Goal: Information Seeking & Learning: Learn about a topic

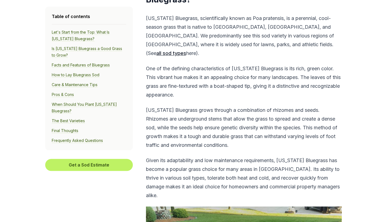
scroll to position [274, 0]
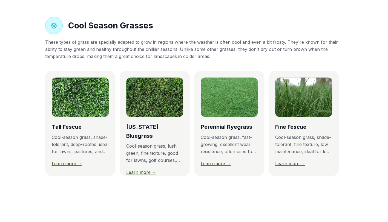
scroll to position [466, 0]
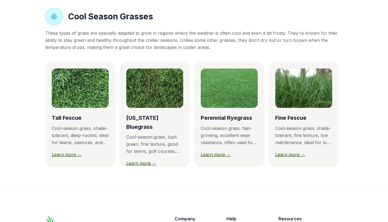
click at [219, 157] on link "Learn more →" at bounding box center [216, 154] width 30 height 5
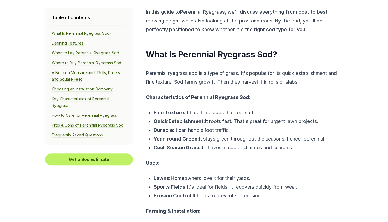
scroll to position [247, 0]
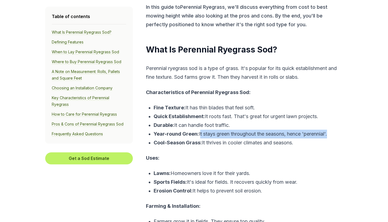
drag, startPoint x: 199, startPoint y: 135, endPoint x: 330, endPoint y: 132, distance: 131.2
click at [330, 132] on p "Year-round Green: It stays green throughout the seasons, hence 'perennial'." at bounding box center [248, 134] width 188 height 9
drag, startPoint x: 330, startPoint y: 132, endPoint x: 322, endPoint y: 135, distance: 8.7
copy p "It stays green throughout the seasons, hence 'perennial'"
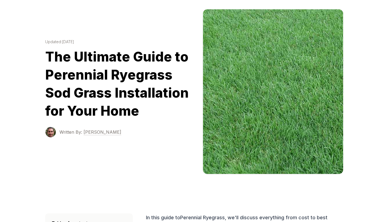
scroll to position [27, 0]
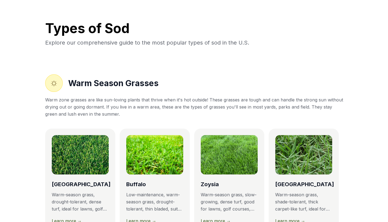
scroll to position [466, 0]
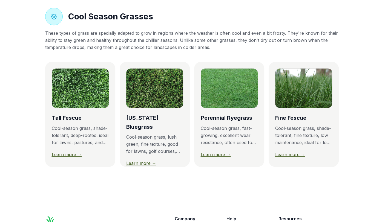
click at [71, 157] on link "Learn more →" at bounding box center [67, 154] width 30 height 5
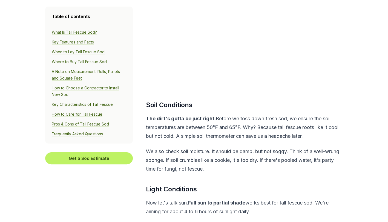
scroll to position [1041, 0]
